Goal: Task Accomplishment & Management: Use online tool/utility

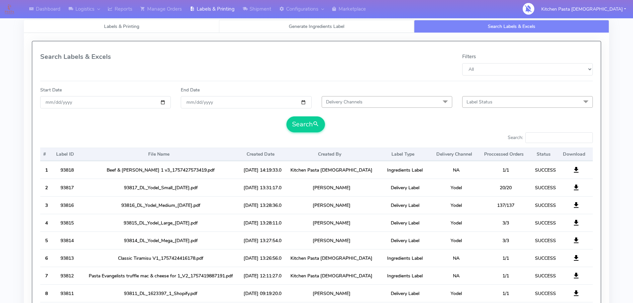
click at [280, 25] on link "Generate Ingredients Label" at bounding box center [316, 26] width 195 height 13
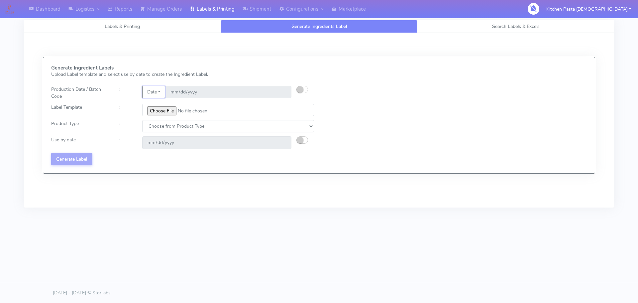
drag, startPoint x: 150, startPoint y: 97, endPoint x: 160, endPoint y: 96, distance: 9.3
click at [152, 97] on button "Date" at bounding box center [153, 92] width 23 height 12
click at [157, 106] on link "Code" at bounding box center [169, 105] width 53 height 11
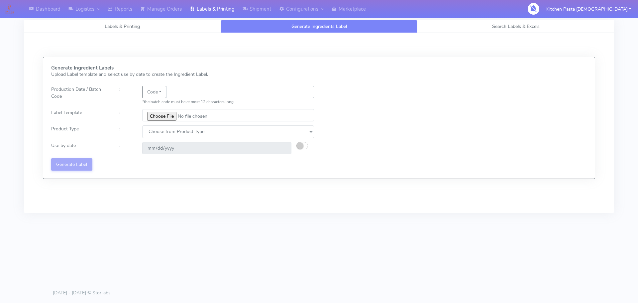
click at [174, 94] on input "text" at bounding box center [240, 92] width 148 height 12
type input "25252"
click at [166, 114] on input "file" at bounding box center [228, 115] width 172 height 12
type input "C:\fakepath\Beef & Chianti Lasagne 1 v3.jpg"
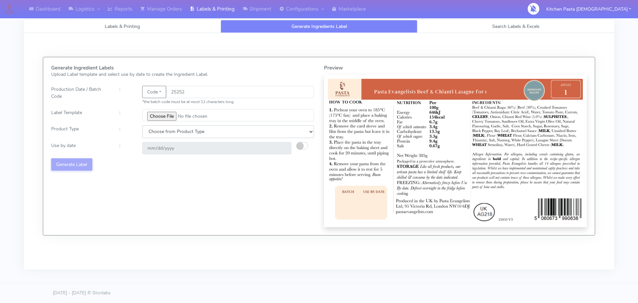
click at [176, 136] on select "Choose from Product Type ECOM ERETAIL CIRCULAR CIRC_DESERTS LASAGNE" at bounding box center [228, 131] width 172 height 12
select select "4"
click at [142, 125] on select "Choose from Product Type ECOM ERETAIL CIRCULAR CIRC_DESERTS LASAGNE" at bounding box center [228, 131] width 172 height 12
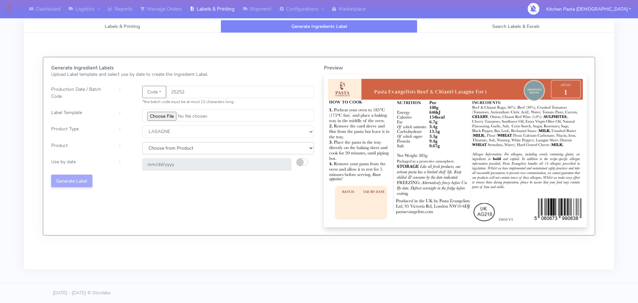
click at [159, 148] on select "Choose from Product LASAGNE" at bounding box center [228, 148] width 172 height 12
select select "0"
click at [142, 142] on select "Choose from Product LASAGNE" at bounding box center [228, 148] width 172 height 12
click at [301, 163] on small "button" at bounding box center [300, 162] width 7 height 7
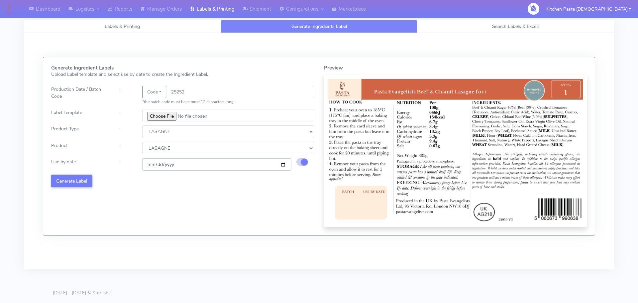
click at [282, 163] on input "[DATE]" at bounding box center [216, 164] width 149 height 12
click at [282, 165] on input "[DATE]" at bounding box center [216, 164] width 149 height 12
type input "[DATE]"
click at [87, 176] on button "Generate Label" at bounding box center [71, 181] width 41 height 12
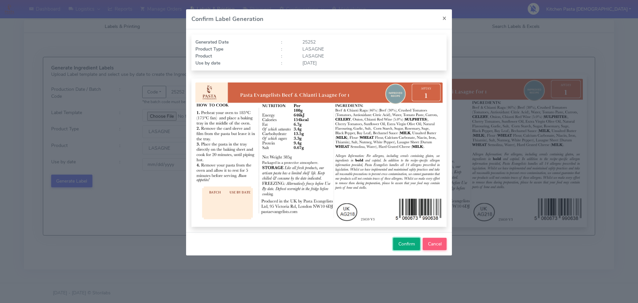
click at [407, 241] on span "Confirm" at bounding box center [407, 244] width 17 height 6
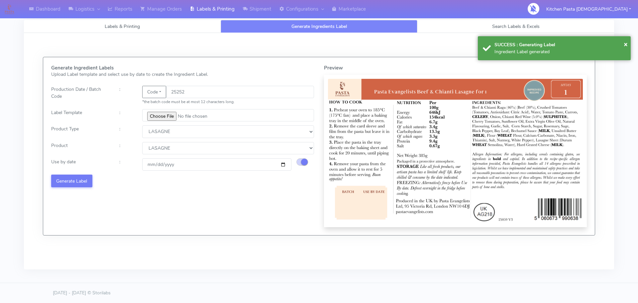
select select
